Goal: Information Seeking & Learning: Learn about a topic

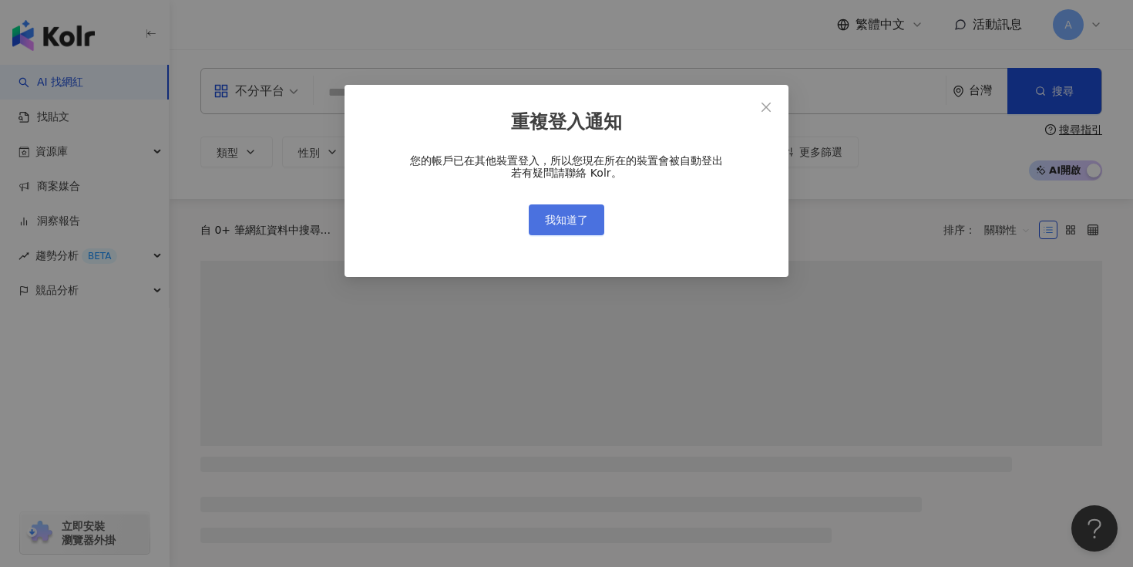
click at [578, 221] on span "我知道了" at bounding box center [566, 220] width 43 height 12
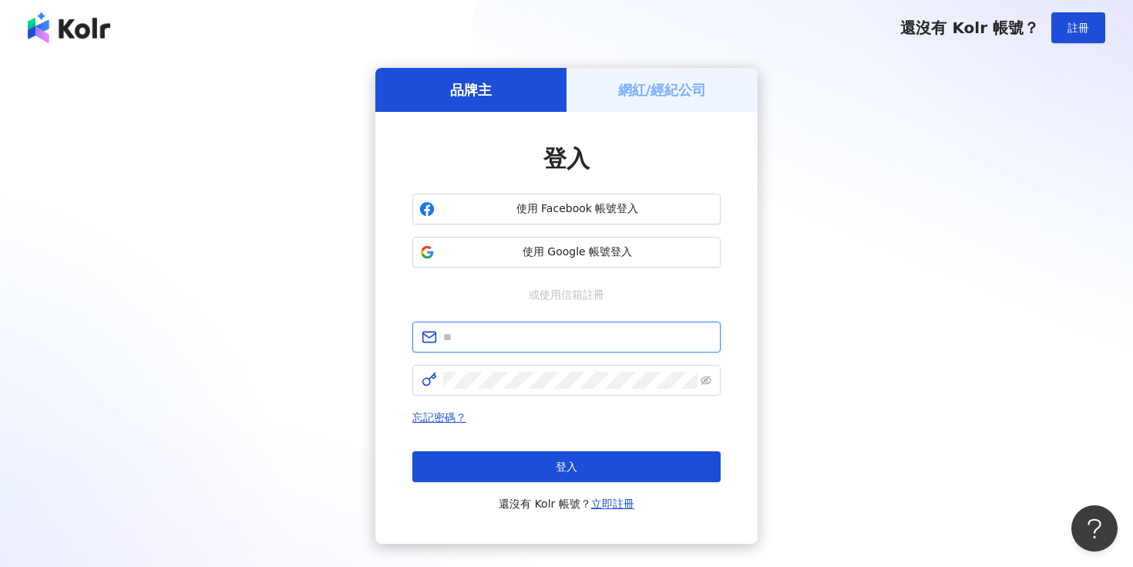
click at [564, 338] on input "text" at bounding box center [577, 336] width 268 height 17
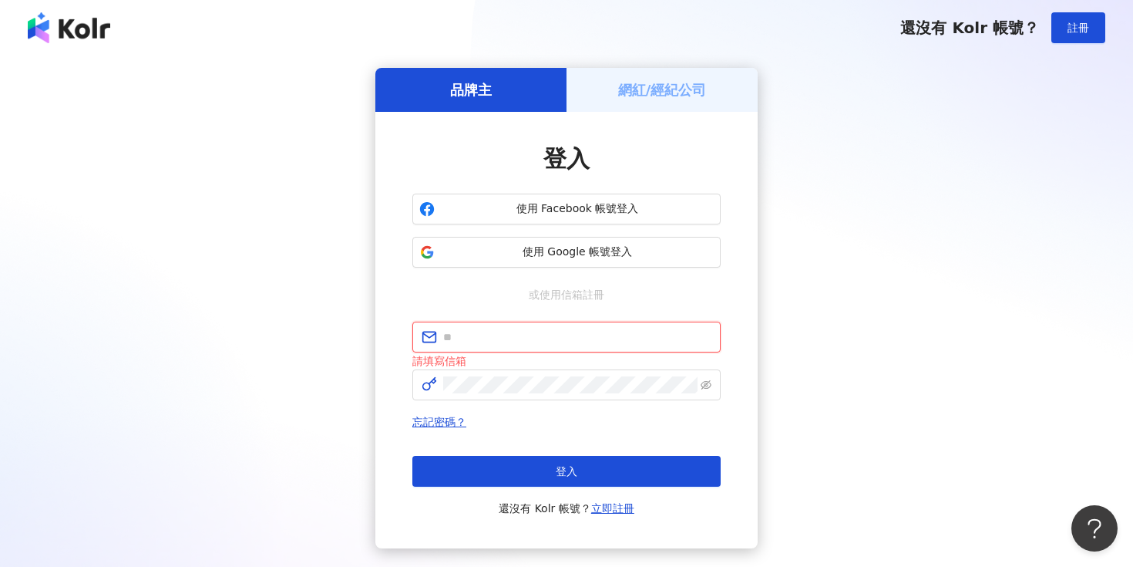
type input "**********"
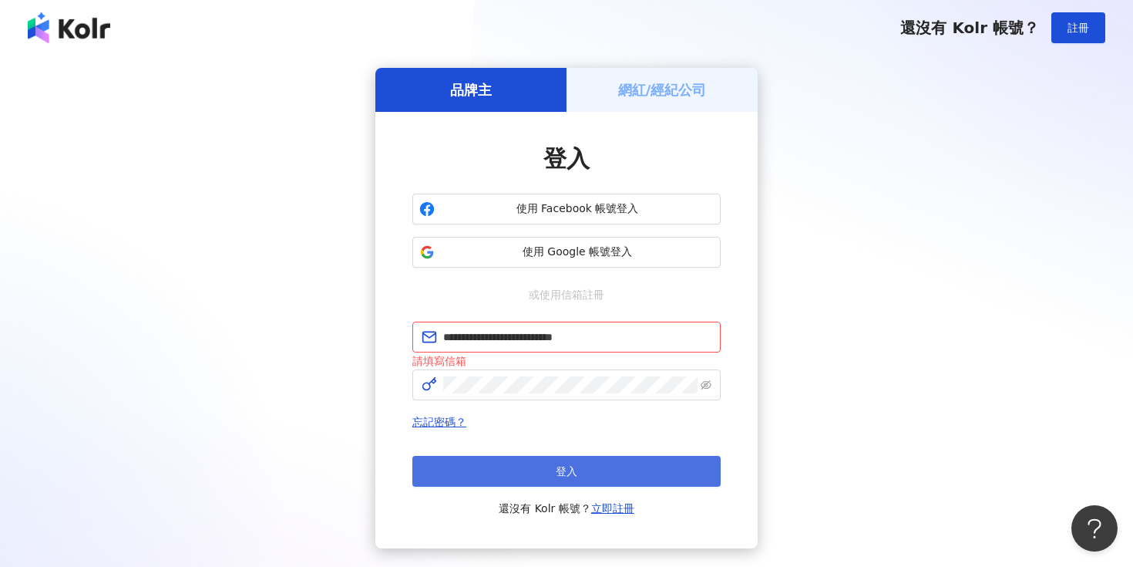
click at [585, 483] on button "登入" at bounding box center [566, 471] width 308 height 31
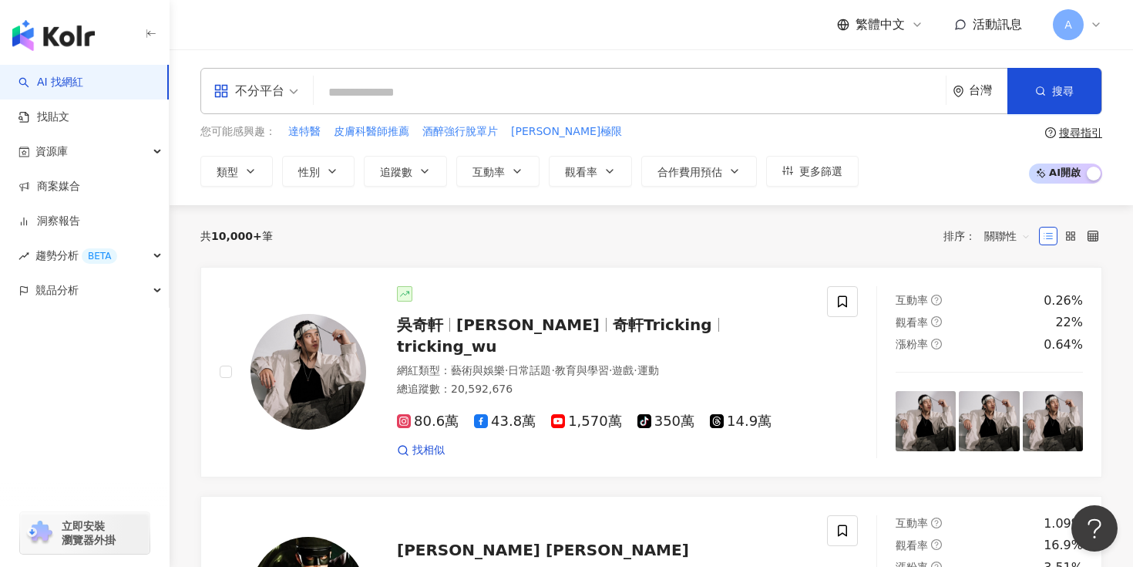
click at [409, 91] on input "search" at bounding box center [630, 92] width 620 height 29
paste input "**********"
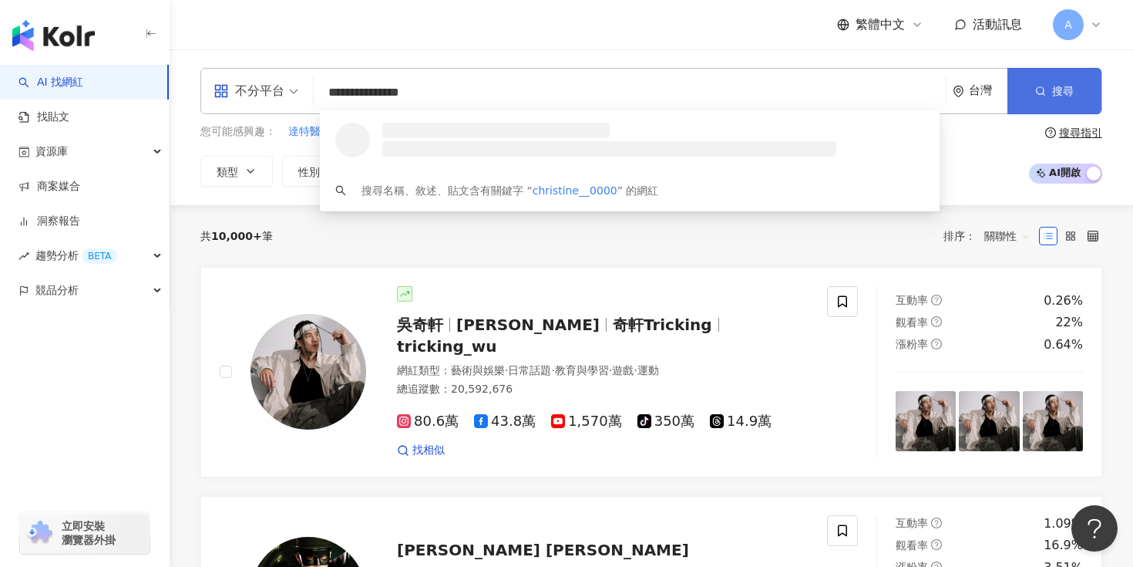
type input "**********"
click at [1034, 94] on button "搜尋" at bounding box center [1055, 91] width 94 height 46
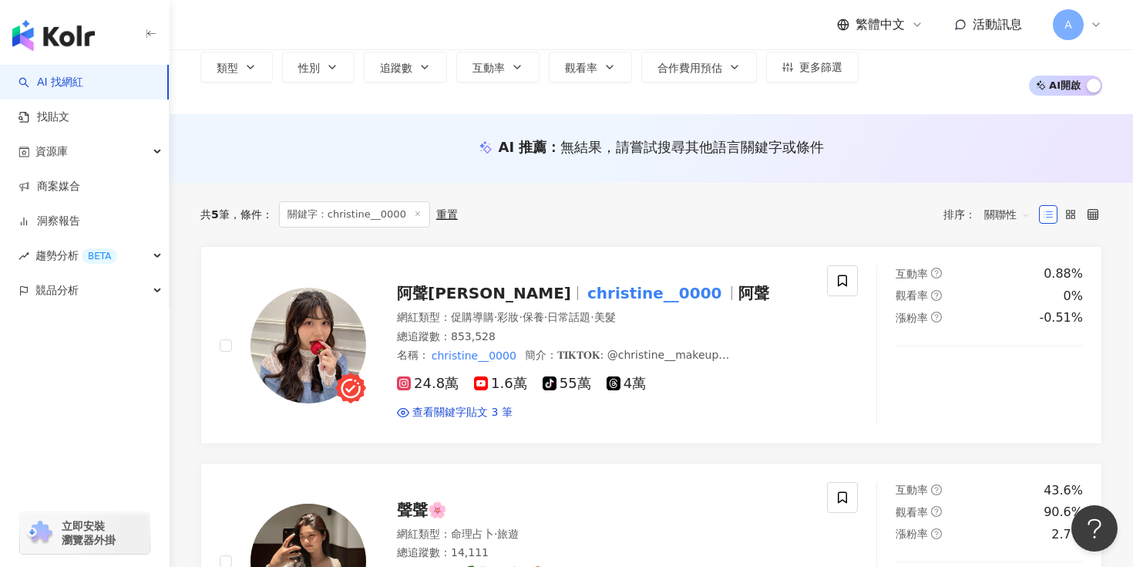
scroll to position [114, 0]
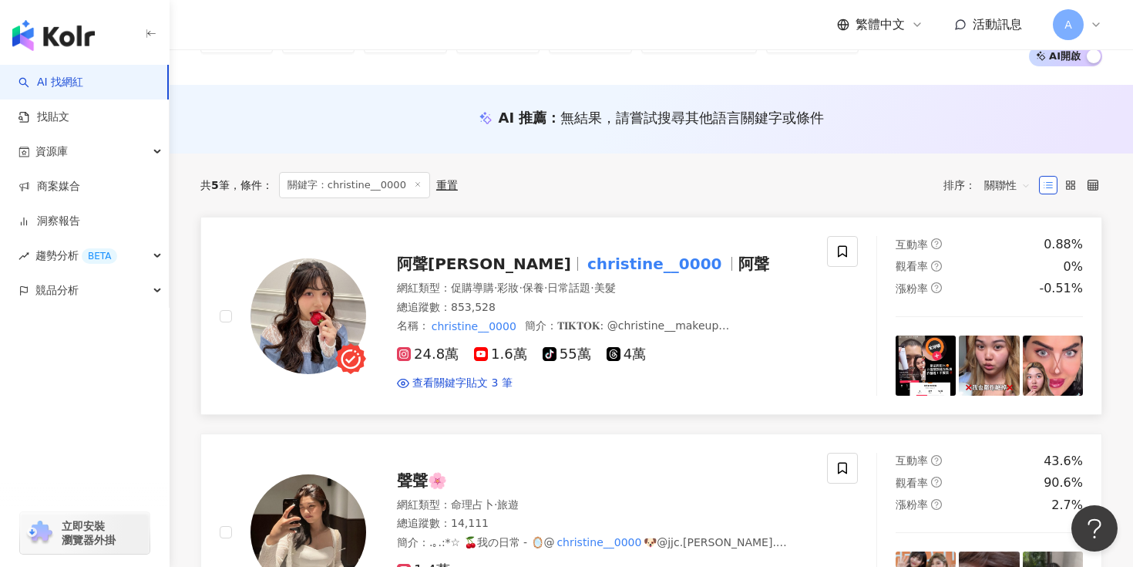
click at [592, 263] on mark "christine__0000" at bounding box center [654, 263] width 141 height 25
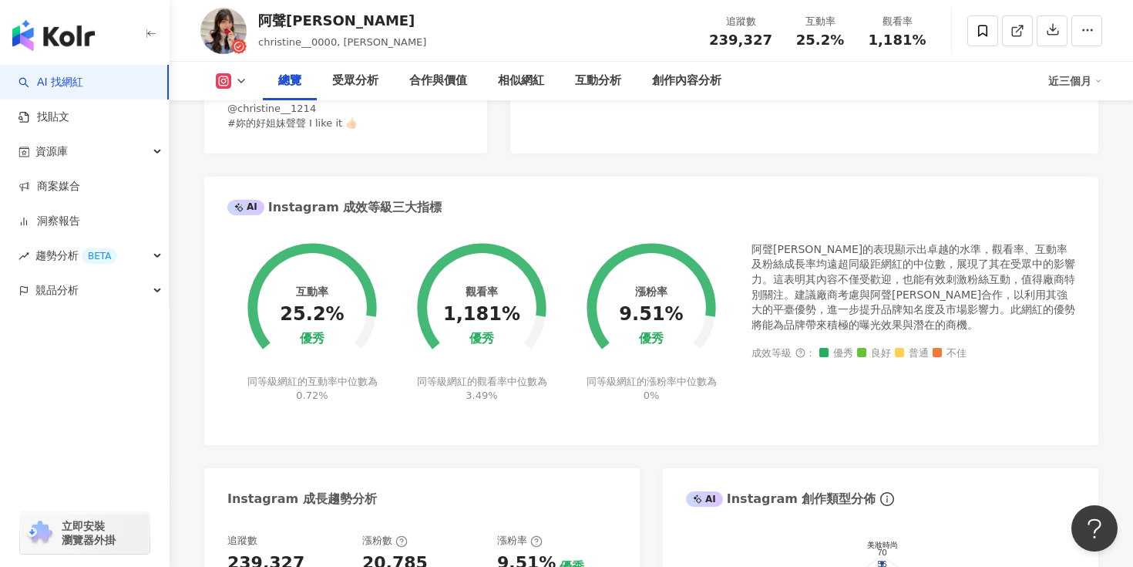
scroll to position [775, 0]
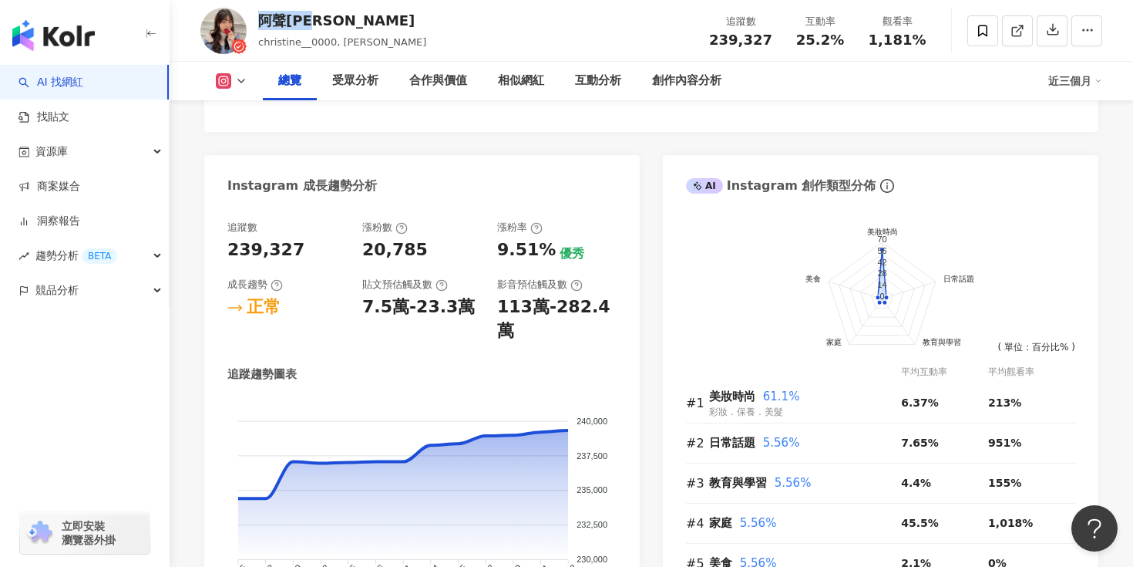
copy div "阿聲JJ"
drag, startPoint x: 259, startPoint y: 21, endPoint x: 300, endPoint y: 27, distance: 41.3
click at [300, 27] on div "阿聲[PERSON_NAME]" at bounding box center [342, 20] width 168 height 19
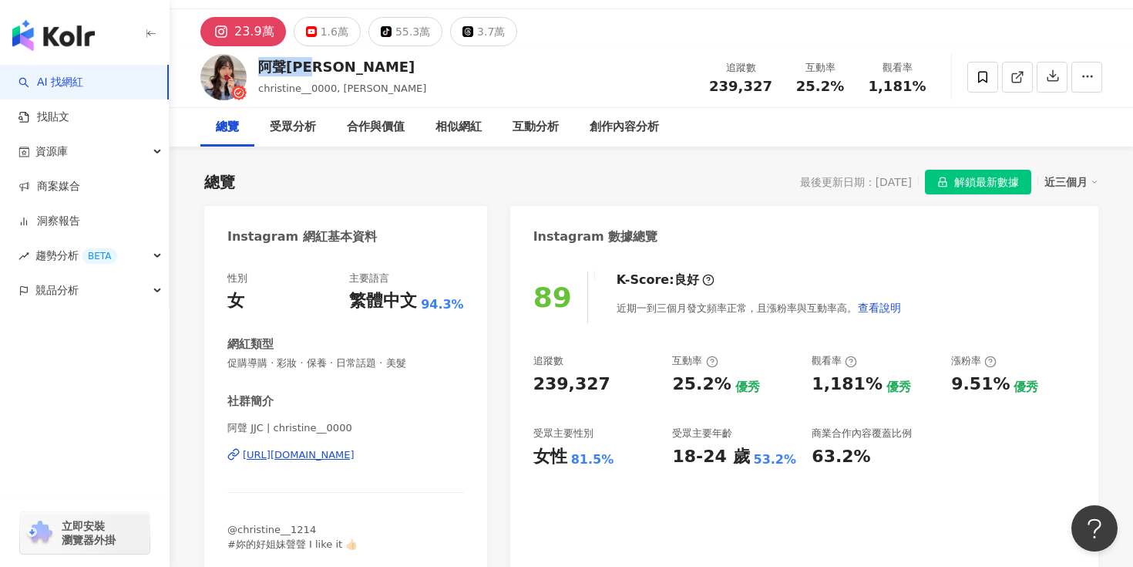
scroll to position [0, 0]
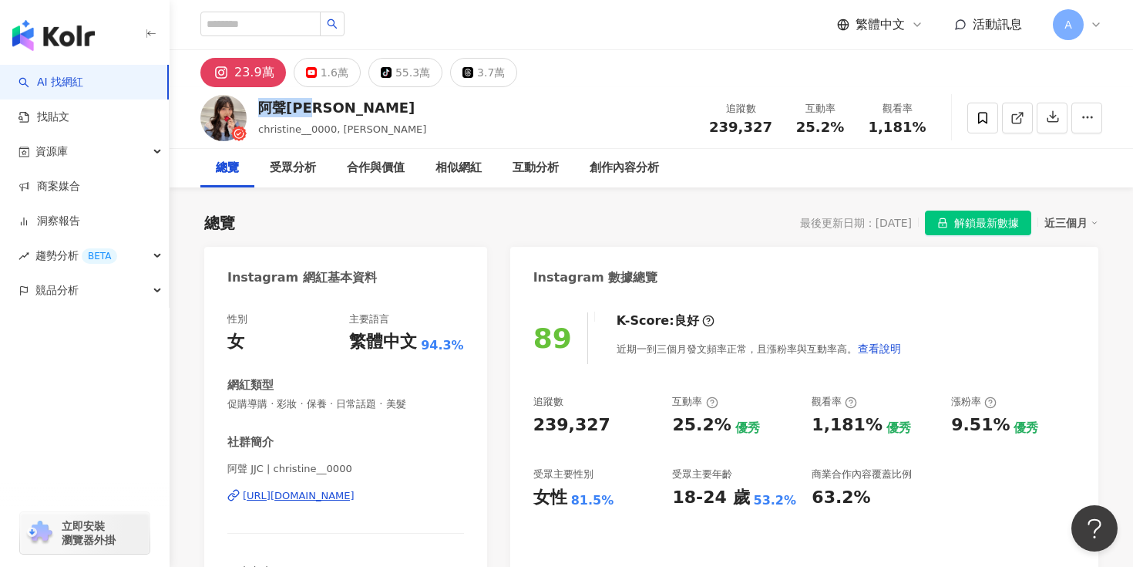
click at [341, 104] on div "阿聲[PERSON_NAME]" at bounding box center [342, 107] width 168 height 19
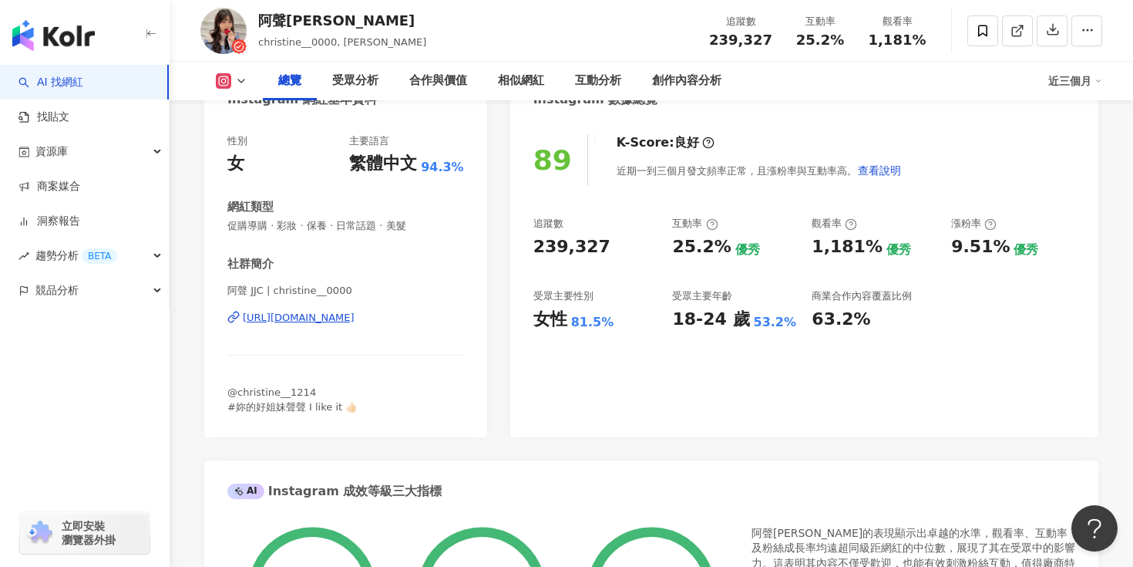
scroll to position [202, 0]
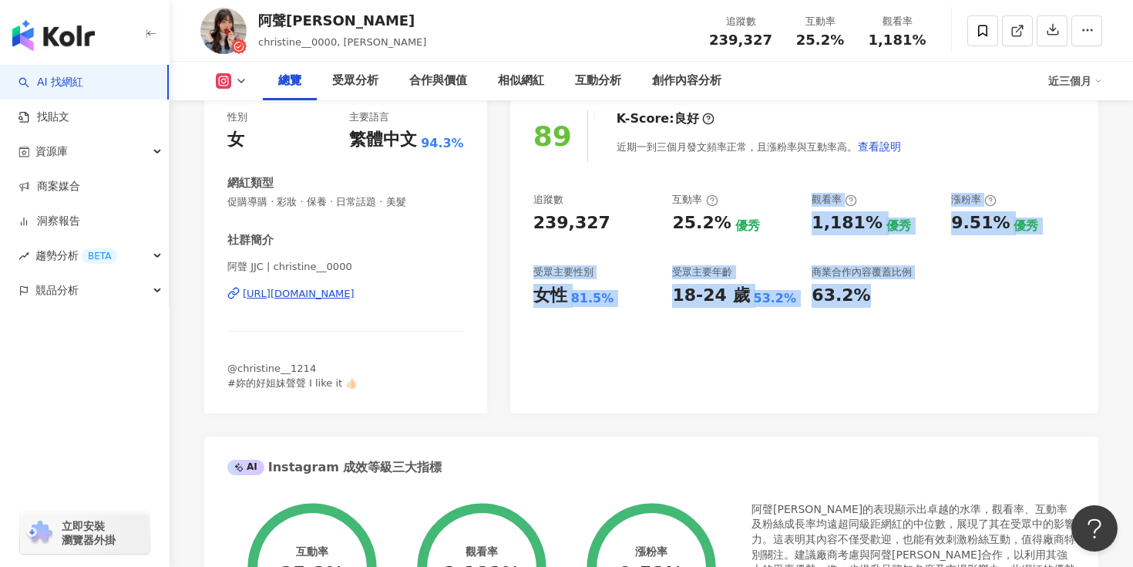
drag, startPoint x: 936, startPoint y: 181, endPoint x: 970, endPoint y: 289, distance: 113.1
click at [970, 289] on div "89 K-Score : 良好 近期一到三個月發文頻率正常，且漲粉率與互動率高。 查看說明 追蹤數 239,327 互動率 25.2% 優秀 觀看率 1,18…" at bounding box center [804, 254] width 588 height 318
click at [1014, 326] on div "89 K-Score : 良好 近期一到三個月發文頻率正常，且漲粉率與互動率高。 查看說明 追蹤數 239,327 互動率 25.2% 優秀 觀看率 1,18…" at bounding box center [804, 254] width 588 height 318
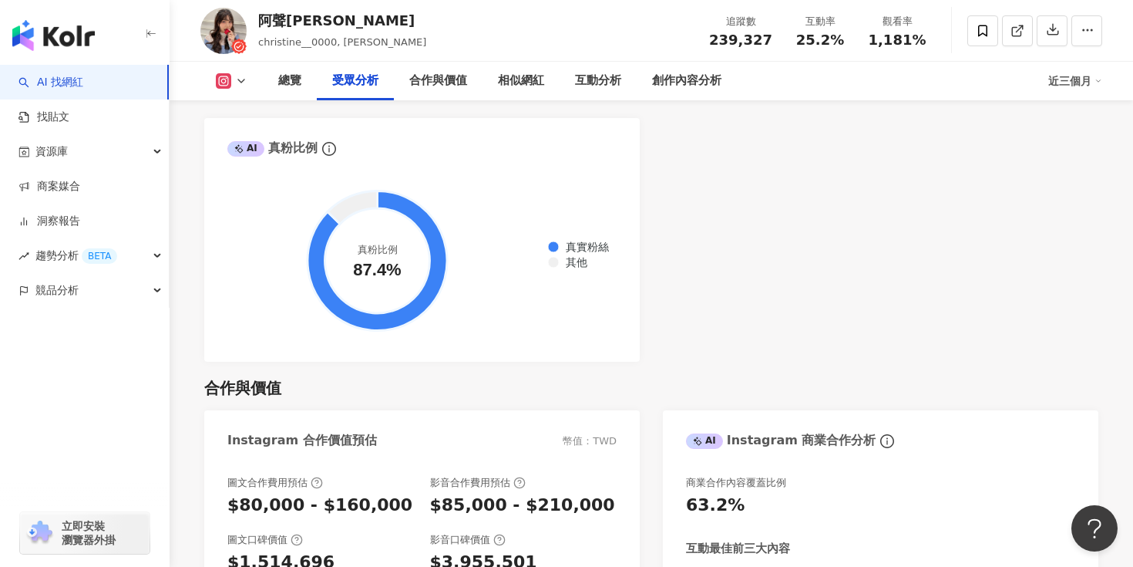
scroll to position [1980, 0]
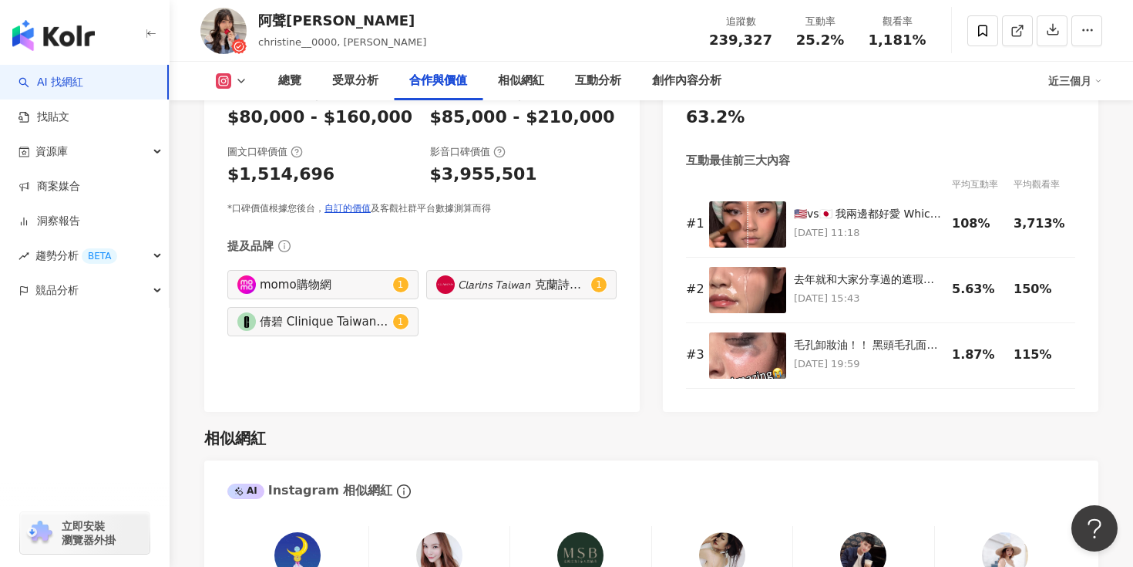
click at [656, 373] on div "Instagram 合作價值預估 幣值：TWD 圖文合作費用預估 $80,000 - $160,000 影音合作費用預估 $85,000 - $210,000…" at bounding box center [651, 216] width 894 height 389
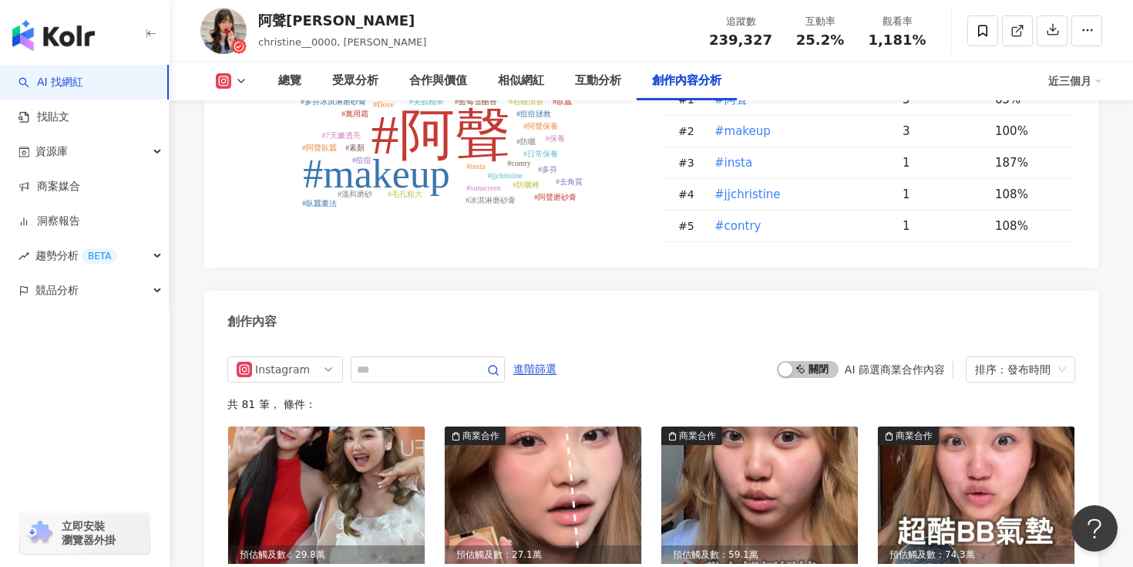
scroll to position [4711, 0]
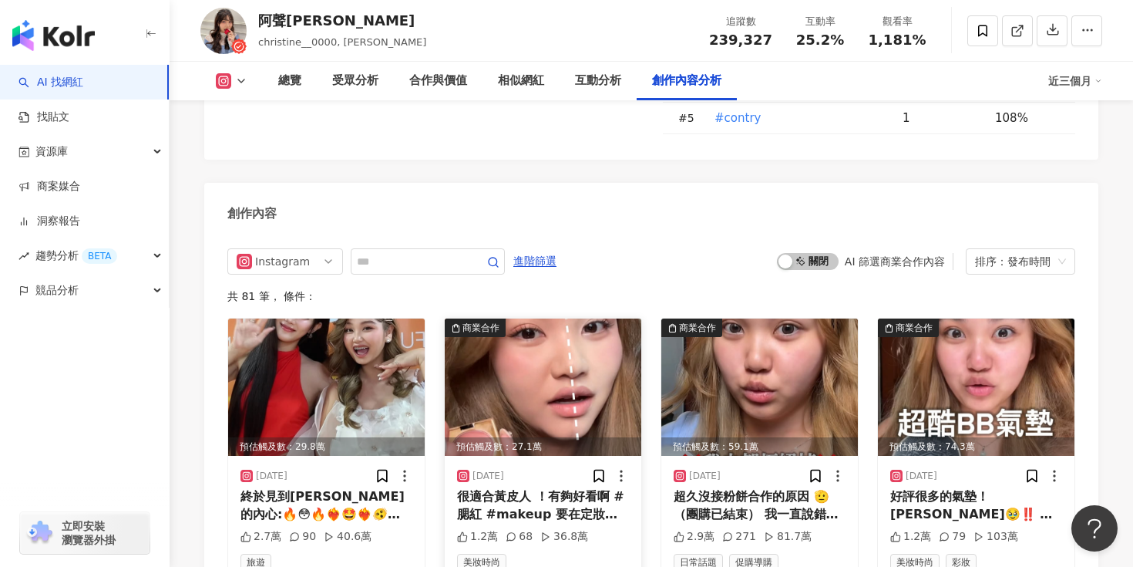
click at [537, 319] on img at bounding box center [543, 386] width 197 height 137
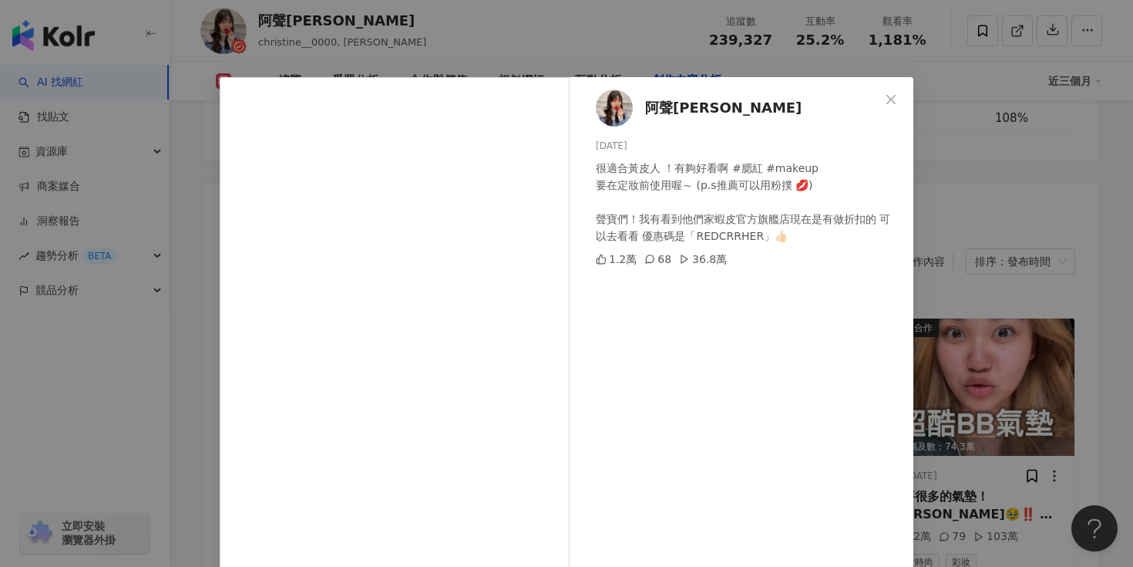
click at [992, 199] on div "阿聲[PERSON_NAME] [DATE] 很適合黃皮人 ！有夠好看啊 #腮紅 #makeup 要在定妝前使用喔～ (p.s推薦可以用粉撲 💋) 聲寶們！我…" at bounding box center [566, 283] width 1133 height 567
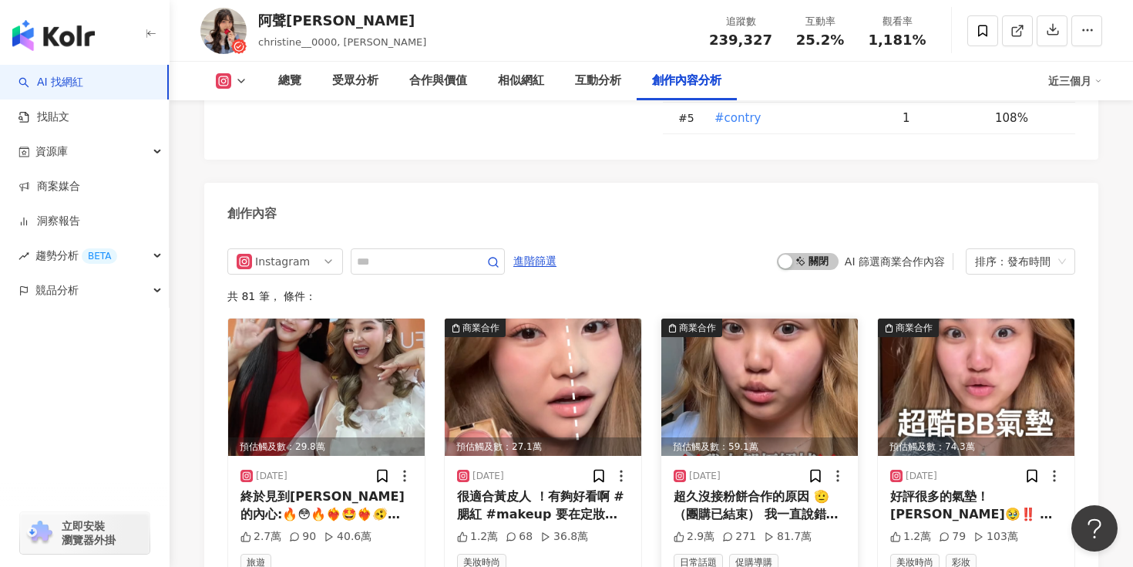
click at [741, 318] on img at bounding box center [759, 386] width 197 height 137
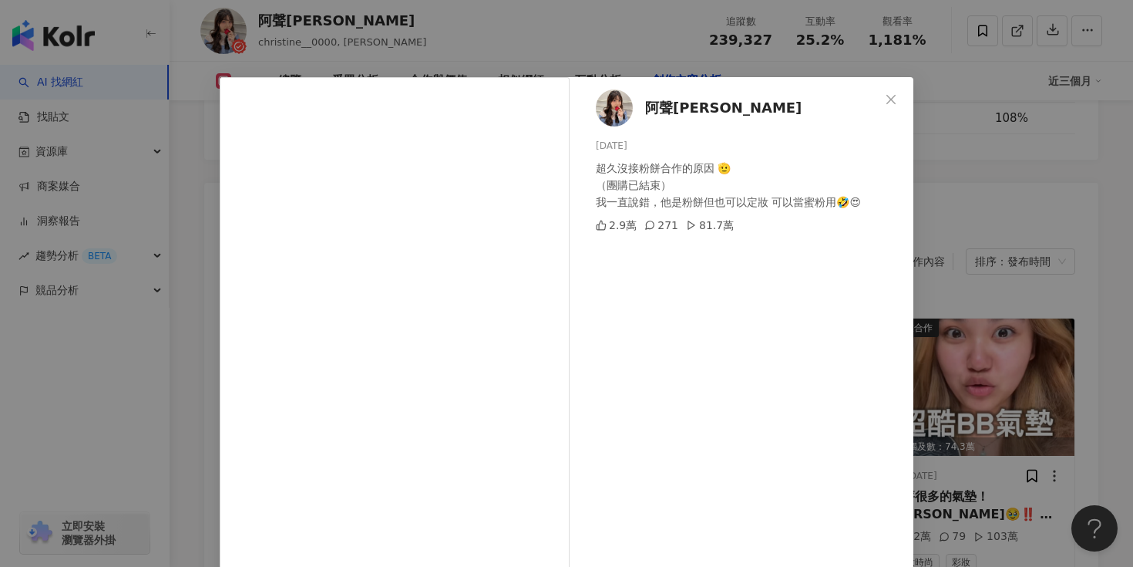
click at [994, 237] on div "阿聲[PERSON_NAME] [DATE] 超久沒接粉餅合作的原因 🫡 （團購已結束） 我一直說錯，他是粉餅但也可以定妝 可以當蜜粉用🤣😍 2.9萬 271…" at bounding box center [566, 283] width 1133 height 567
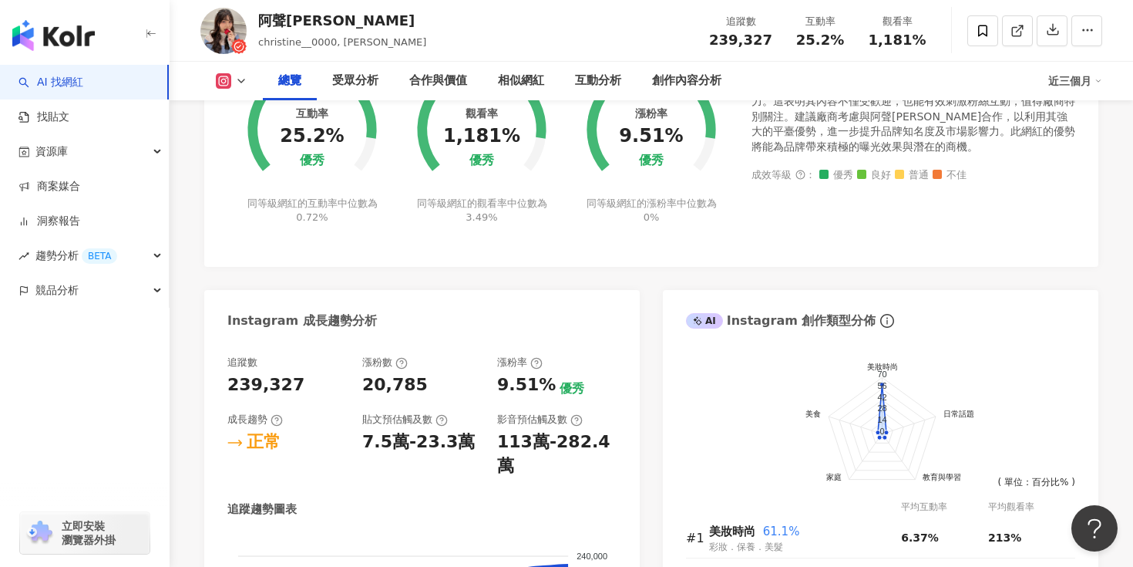
scroll to position [576, 0]
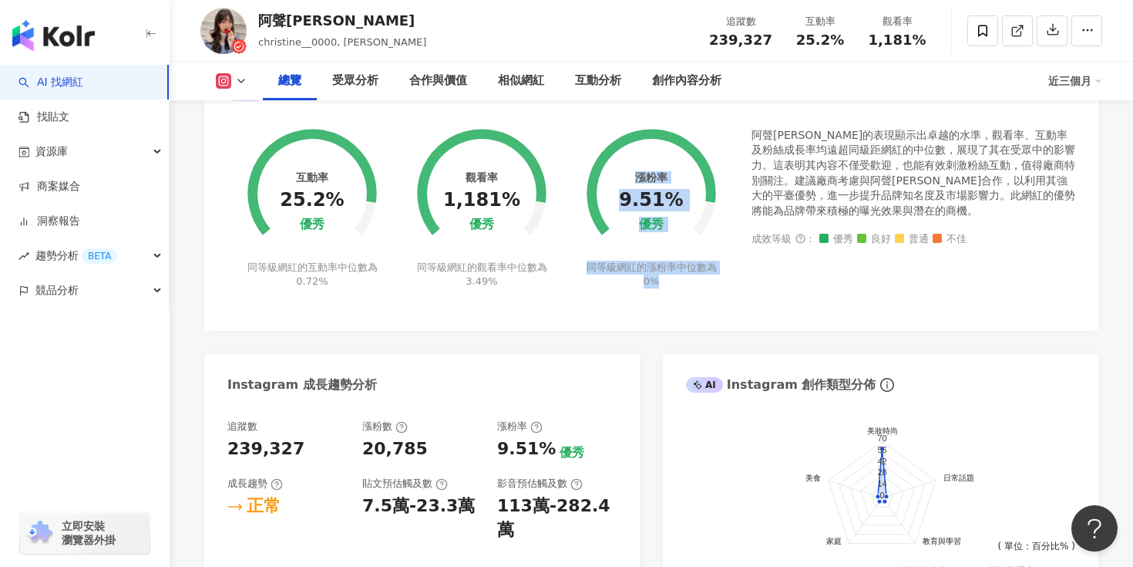
drag, startPoint x: 682, startPoint y: 281, endPoint x: 705, endPoint y: 243, distance: 44.6
click at [705, 243] on div "漲粉率 9.51% 優秀 同等級網紅的漲粉率中位數為 0%" at bounding box center [652, 199] width 170 height 180
click at [690, 278] on div "同等級網紅的漲粉率中位數為 0%" at bounding box center [651, 275] width 135 height 28
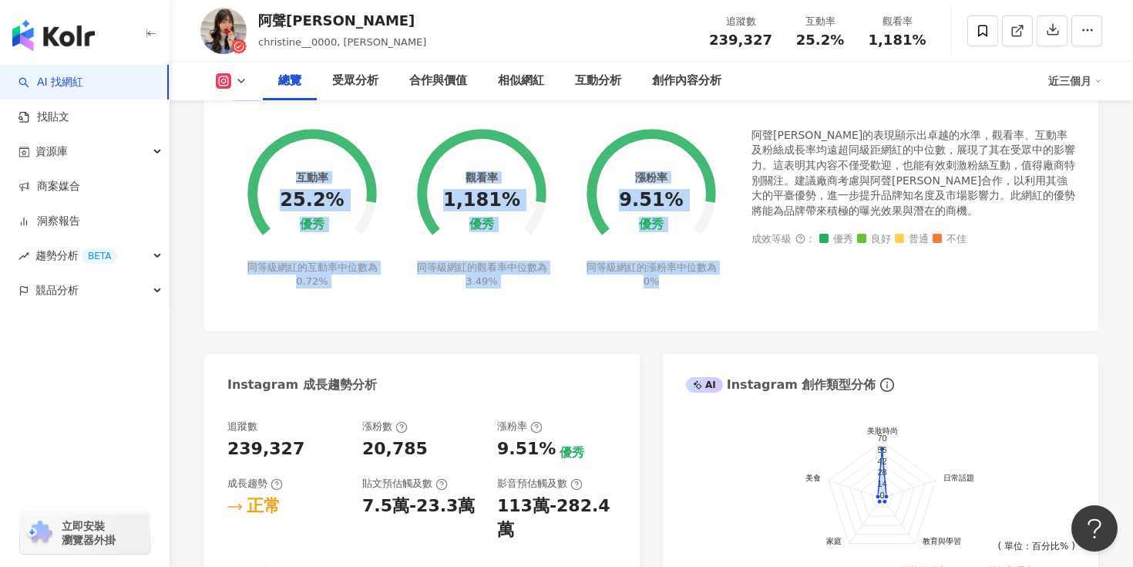
drag, startPoint x: 671, startPoint y: 291, endPoint x: 217, endPoint y: 261, distance: 455.0
click at [217, 261] on div "互動率 25.2% 優秀 同等級網紅的互動率中位數為 0.72% 觀看率 1,181% 優秀 同等級網紅的觀看率中位數為 3.49% 漲粉率 9.51% 優秀…" at bounding box center [651, 222] width 894 height 218
click at [338, 287] on div "同等級網紅的互動率中位數為 0.72%" at bounding box center [312, 275] width 135 height 28
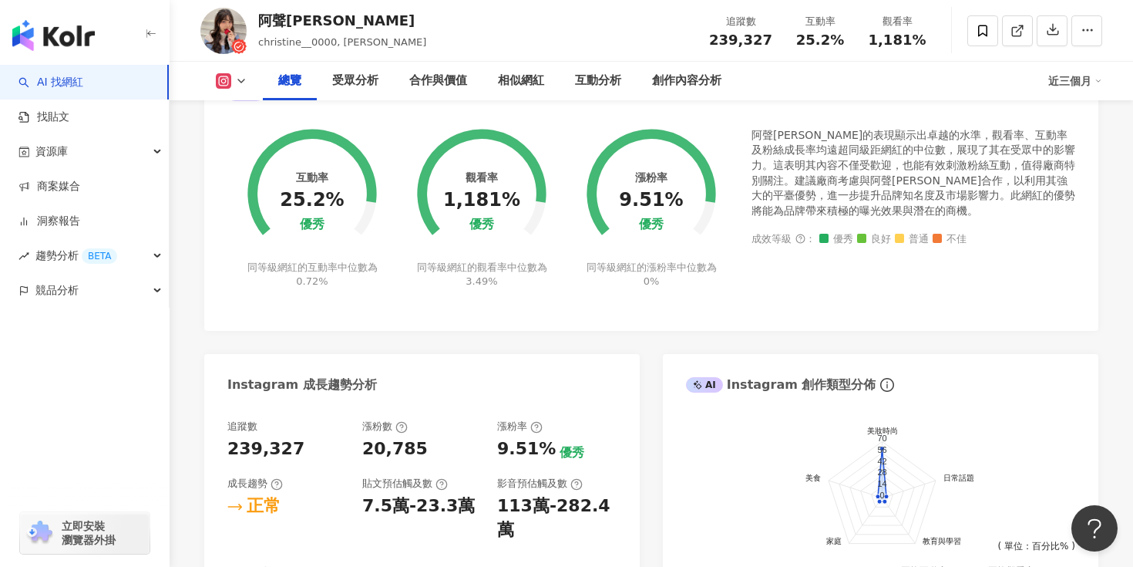
drag, startPoint x: 640, startPoint y: 244, endPoint x: 705, endPoint y: 286, distance: 78.0
click at [705, 286] on div "漲粉率 9.51% 優秀 同等級網紅的漲粉率中位數為 0%" at bounding box center [652, 199] width 170 height 180
click at [755, 298] on div "阿聲[PERSON_NAME]的表現顯示出卓越的水準，觀看率、互動率及粉絲成長率均遠超同級距網紅的中位數，展現了其在受眾中的影響力。這表明其內容不僅受歡迎，也…" at bounding box center [914, 218] width 324 height 180
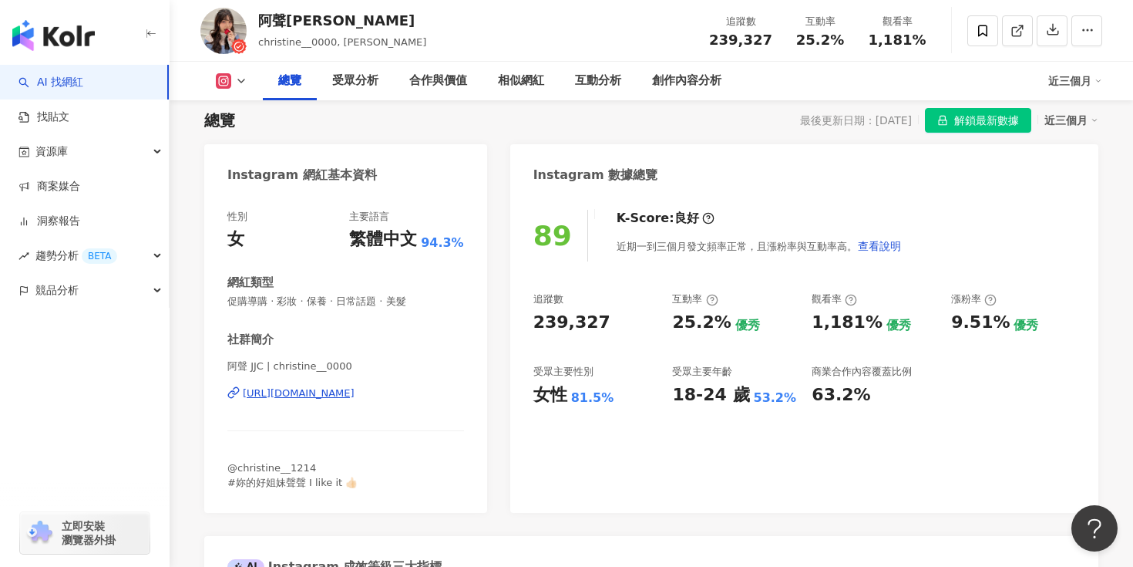
scroll to position [111, 0]
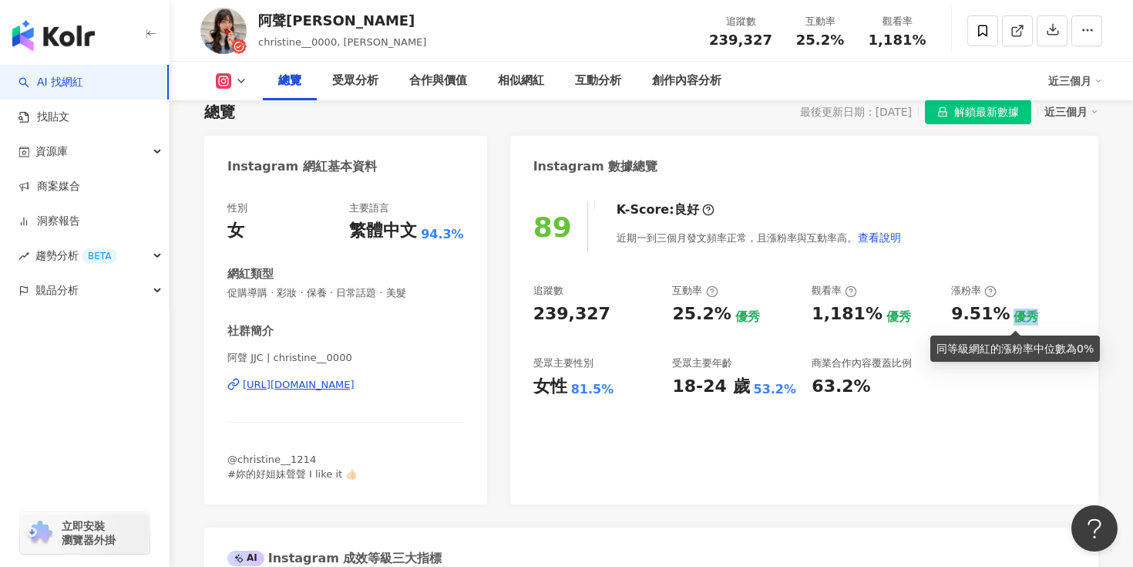
drag, startPoint x: 1005, startPoint y: 317, endPoint x: 1033, endPoint y: 314, distance: 27.9
click at [1033, 314] on div "9.51% 優秀" at bounding box center [1013, 314] width 124 height 24
click at [954, 405] on div "89 K-Score : 良好 近期一到三個月發文頻率正常，且漲粉率與互動率高。 查看說明 追蹤數 239,327 互動率 25.2% 優秀 觀看率 1,18…" at bounding box center [804, 345] width 588 height 318
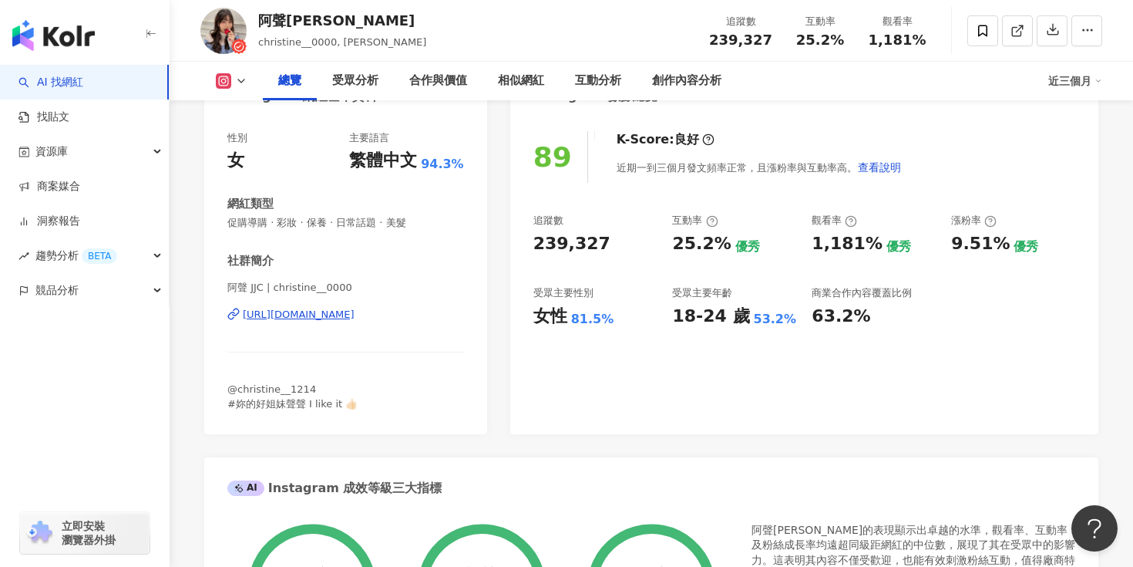
scroll to position [182, 0]
drag, startPoint x: 533, startPoint y: 288, endPoint x: 601, endPoint y: 294, distance: 68.9
click at [601, 294] on div "受眾主要性別" at bounding box center [595, 292] width 124 height 14
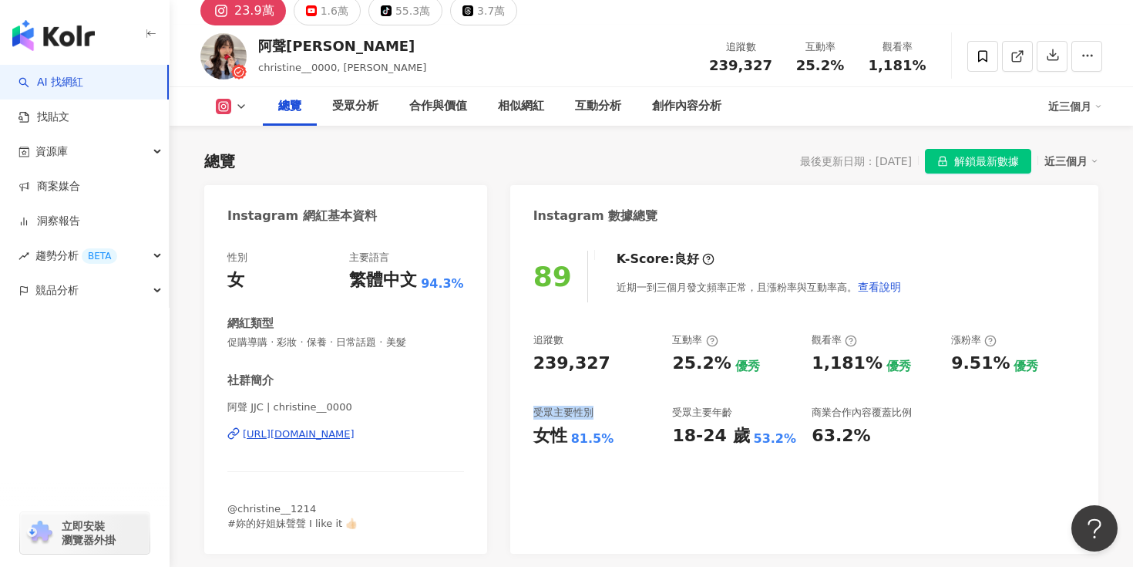
scroll to position [0, 0]
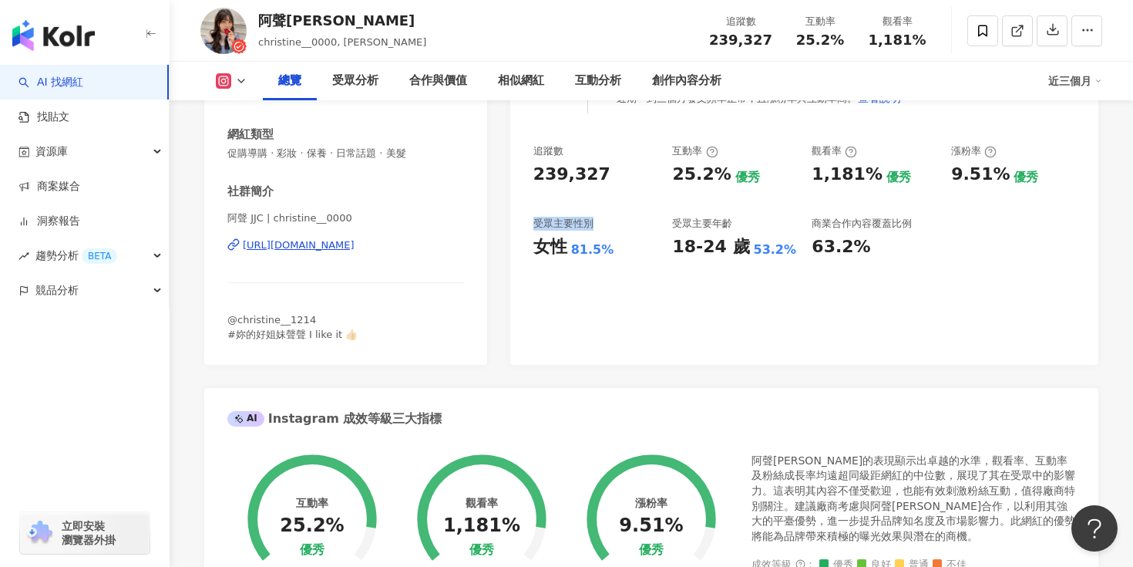
scroll to position [532, 0]
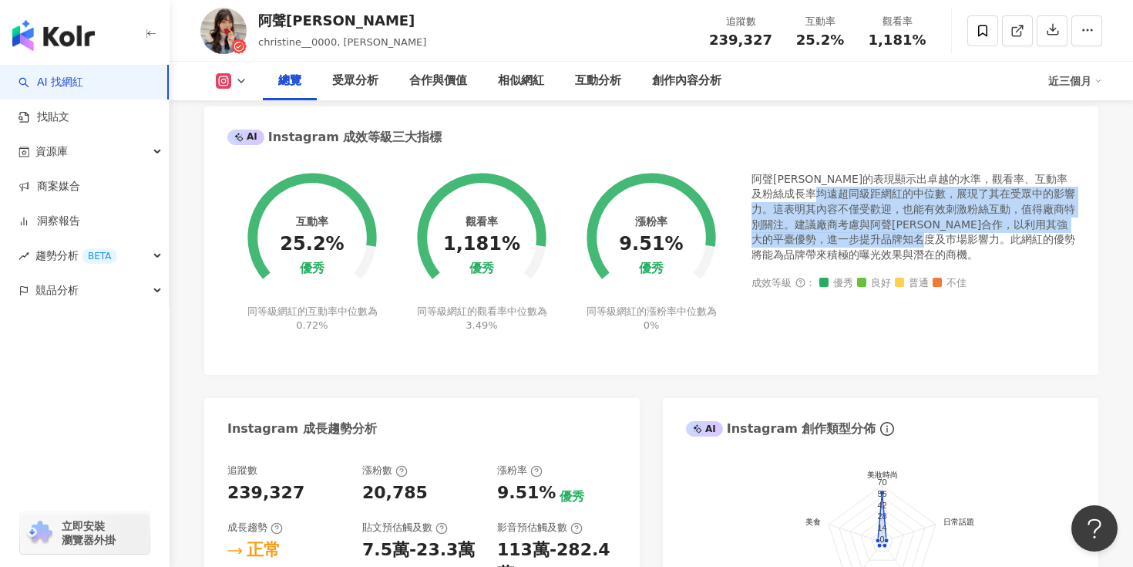
drag, startPoint x: 792, startPoint y: 194, endPoint x: 893, endPoint y: 242, distance: 111.7
click at [893, 242] on div "阿聲[PERSON_NAME]的表現顯示出卓越的水準，觀看率、互動率及粉絲成長率均遠超同級距網紅的中位數，展現了其在受眾中的影響力。這表明其內容不僅受歡迎，也…" at bounding box center [914, 217] width 324 height 91
click at [958, 246] on div "阿聲[PERSON_NAME]的表現顯示出卓越的水準，觀看率、互動率及粉絲成長率均遠超同級距網紅的中位數，展現了其在受眾中的影響力。這表明其內容不僅受歡迎，也…" at bounding box center [914, 217] width 324 height 91
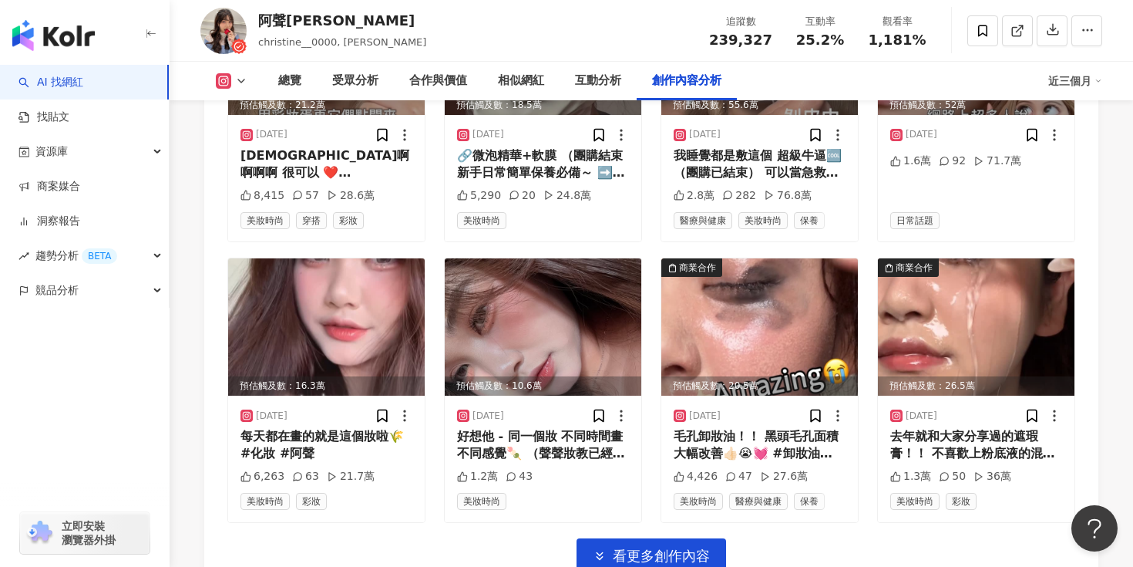
scroll to position [5442, 0]
